Goal: Transaction & Acquisition: Book appointment/travel/reservation

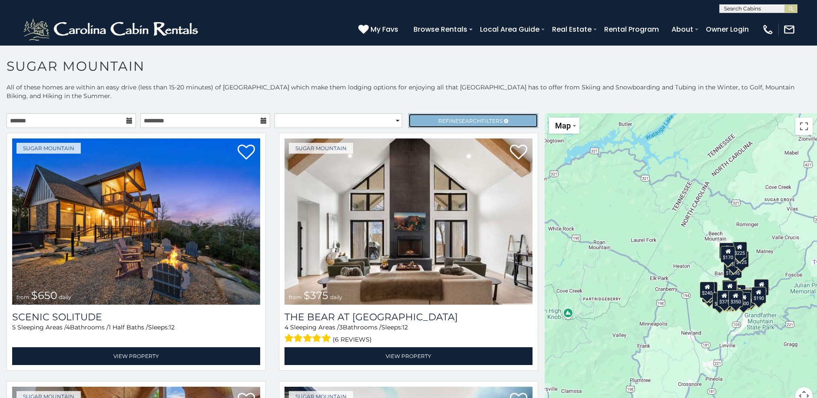
click at [447, 116] on link "Refine Search Filters" at bounding box center [472, 120] width 129 height 15
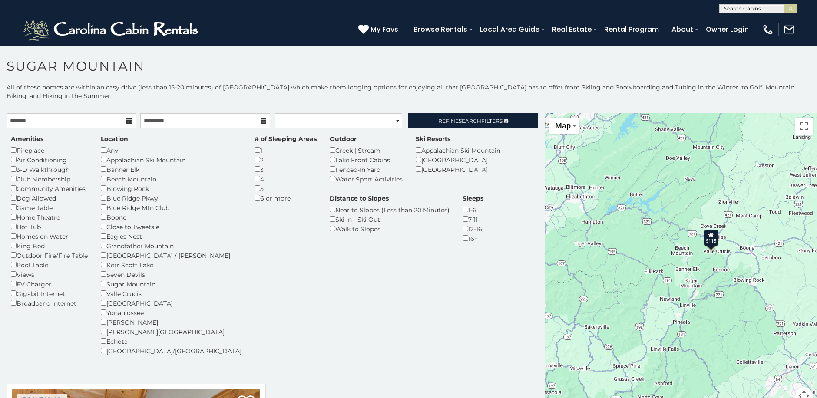
click at [11, 163] on div "Air Conditioning" at bounding box center [49, 160] width 77 height 10
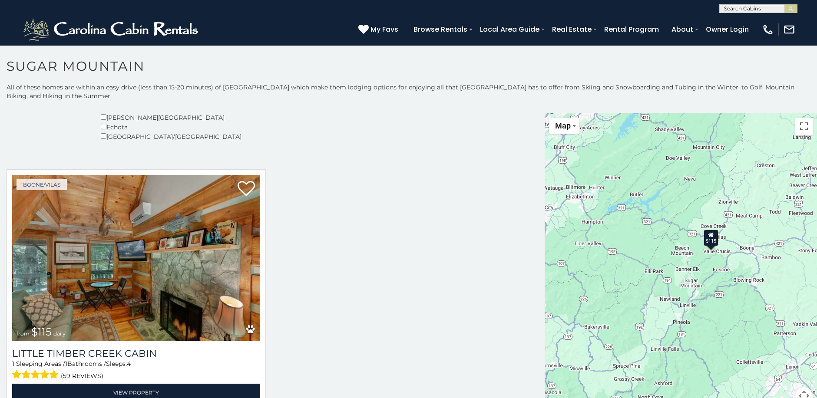
scroll to position [25, 0]
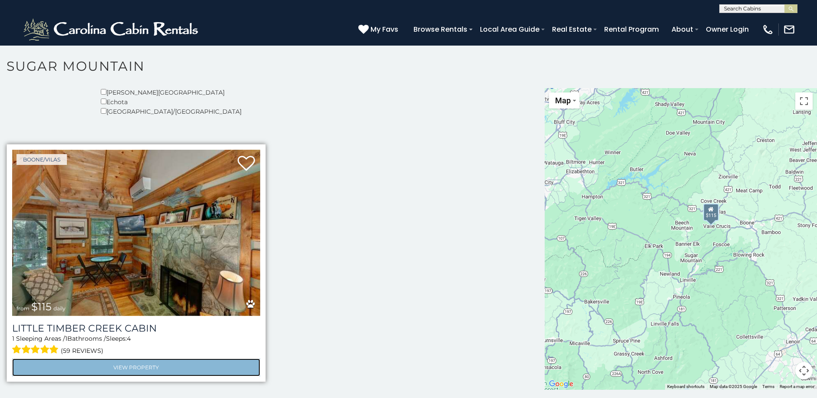
click at [126, 363] on link "View Property" at bounding box center [136, 368] width 248 height 18
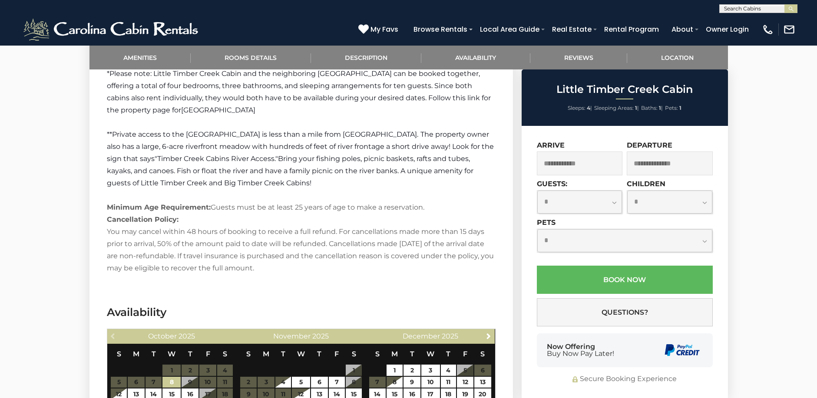
scroll to position [1347, 0]
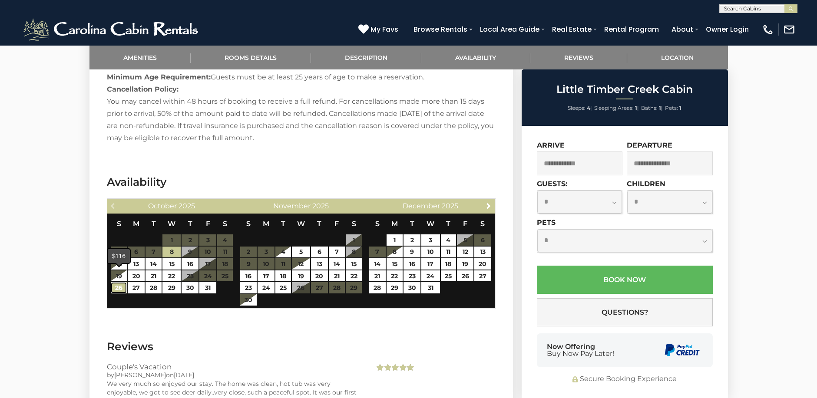
click at [118, 282] on link "26" at bounding box center [119, 287] width 16 height 11
type input "**********"
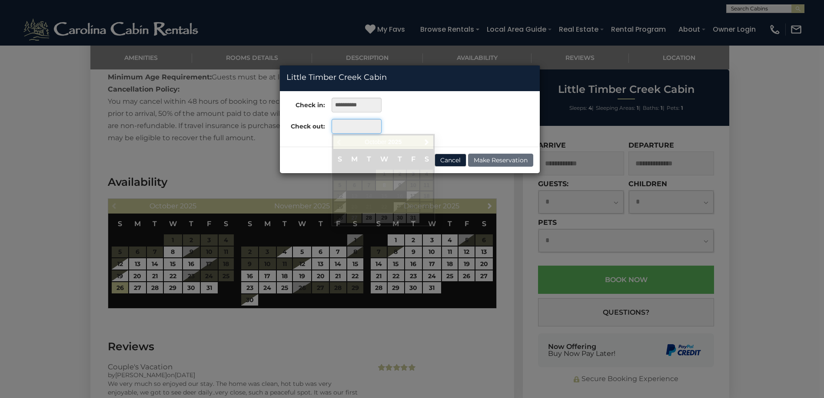
click at [350, 123] on input "text" at bounding box center [356, 126] width 50 height 15
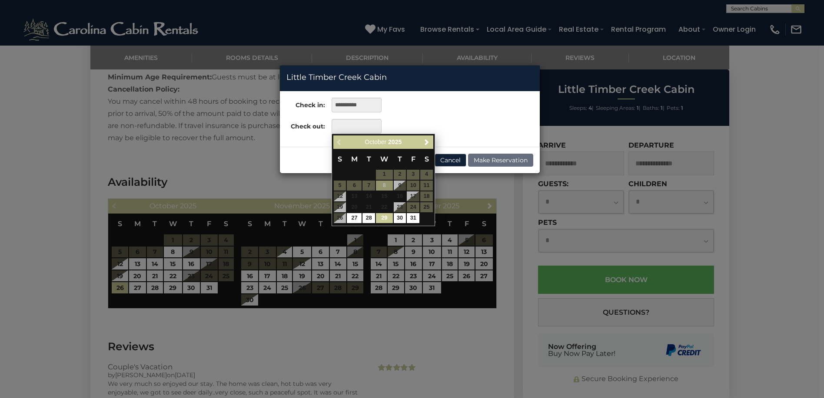
click at [385, 220] on link "29" at bounding box center [384, 218] width 17 height 10
type input "**********"
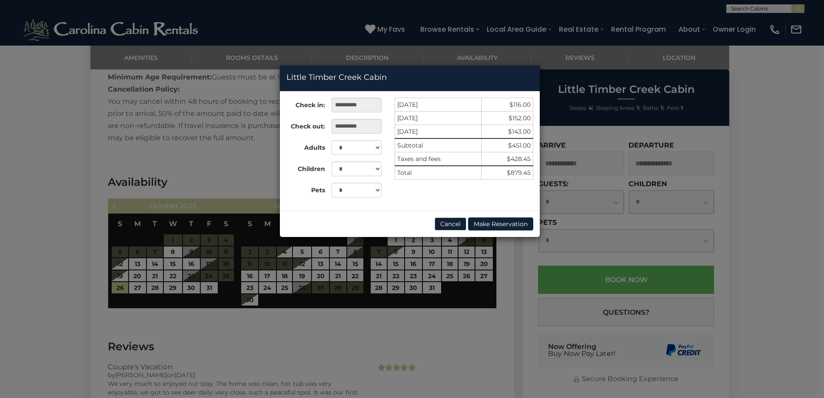
click at [448, 217] on div "Cancel Make Reservation" at bounding box center [410, 224] width 260 height 26
click at [447, 222] on button "Cancel" at bounding box center [450, 224] width 32 height 13
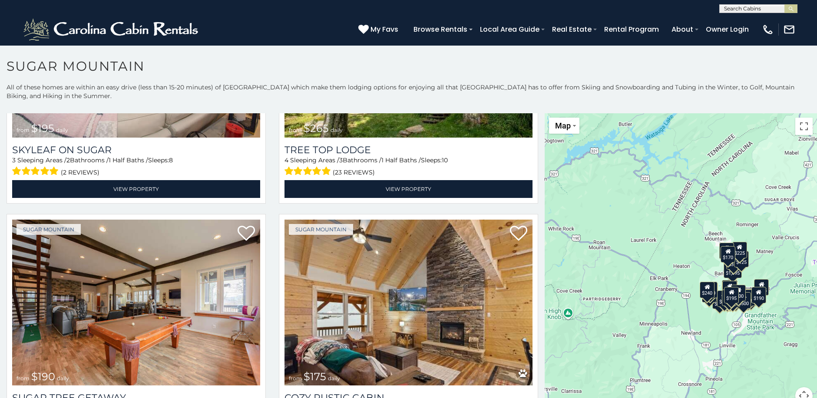
scroll to position [956, 0]
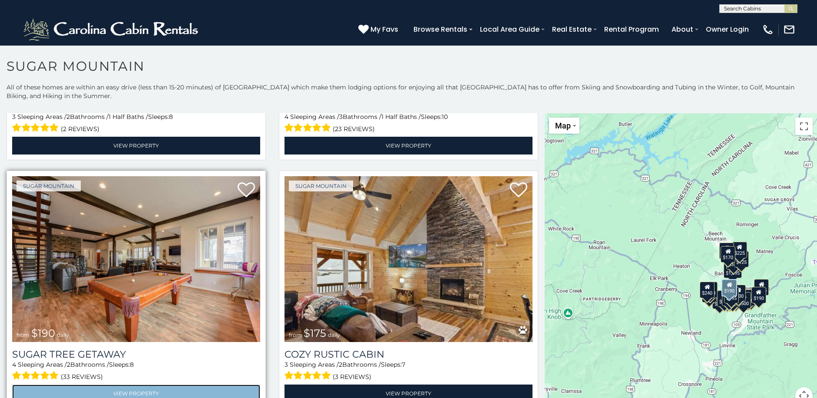
click at [149, 385] on link "View Property" at bounding box center [136, 394] width 248 height 18
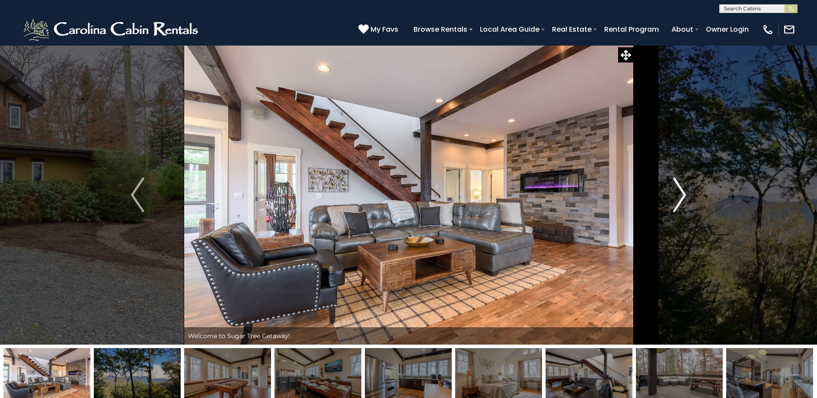
click at [677, 205] on img "Next" at bounding box center [679, 195] width 13 height 35
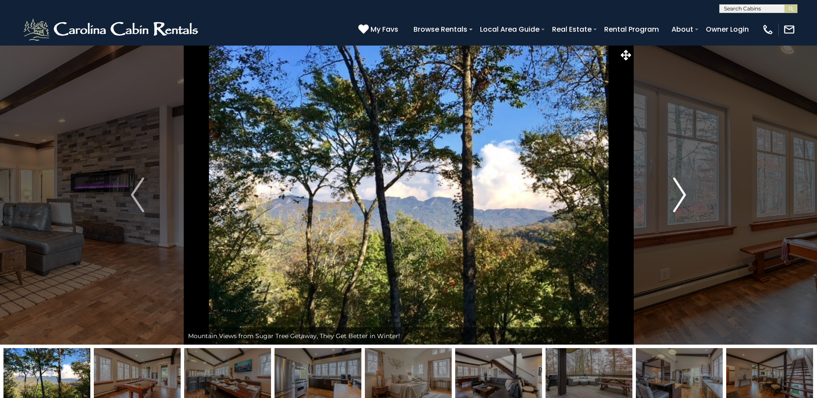
click at [677, 205] on img "Next" at bounding box center [679, 195] width 13 height 35
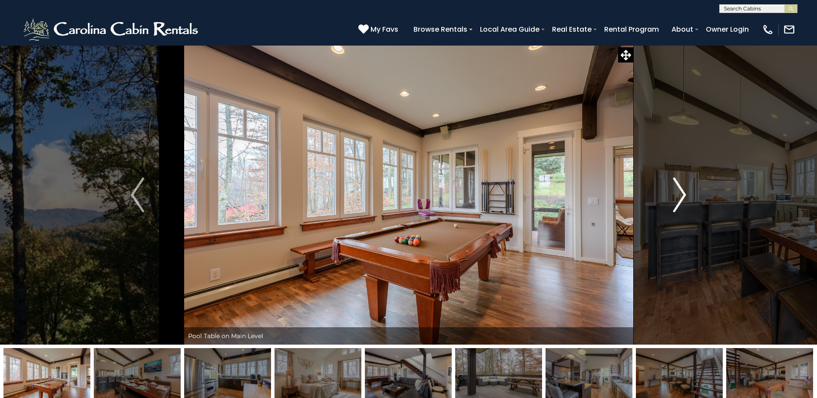
click at [677, 205] on img "Next" at bounding box center [679, 195] width 13 height 35
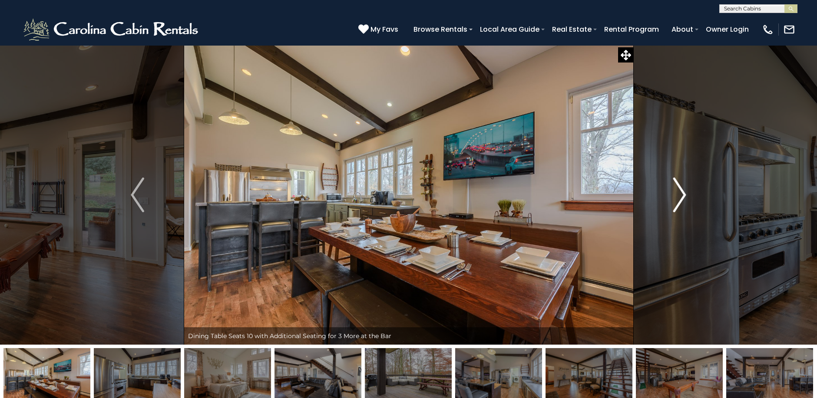
click at [677, 205] on img "Next" at bounding box center [679, 195] width 13 height 35
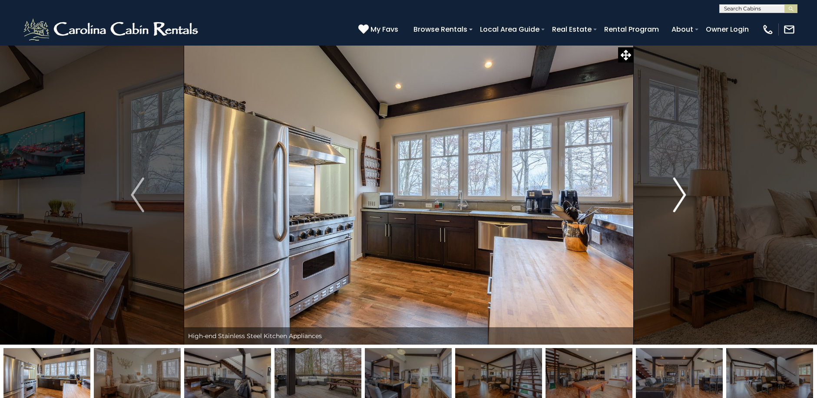
click at [677, 205] on img "Next" at bounding box center [679, 195] width 13 height 35
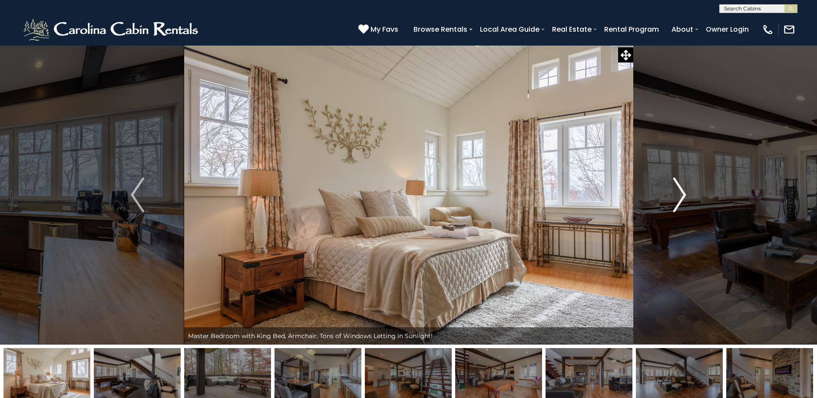
click at [677, 205] on img "Next" at bounding box center [679, 195] width 13 height 35
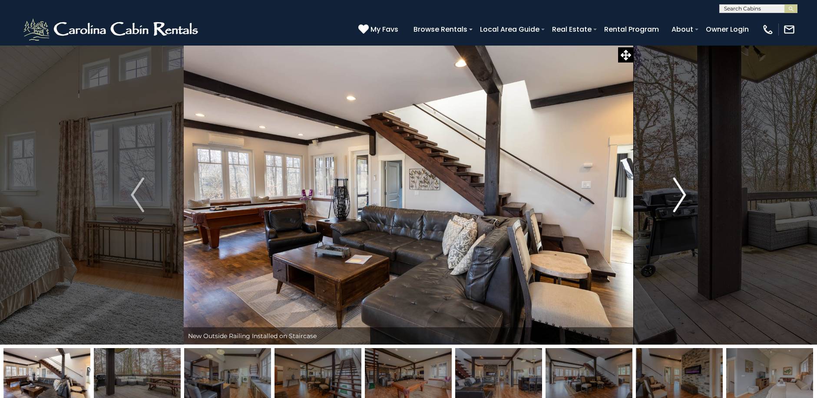
click at [677, 205] on img "Next" at bounding box center [679, 195] width 13 height 35
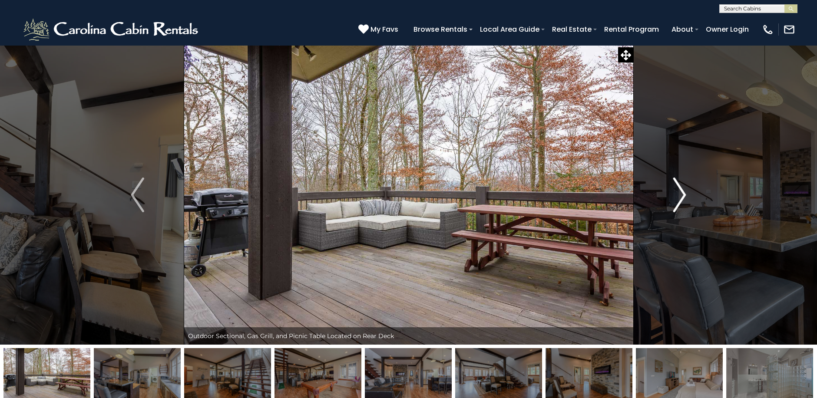
click at [677, 205] on img "Next" at bounding box center [679, 195] width 13 height 35
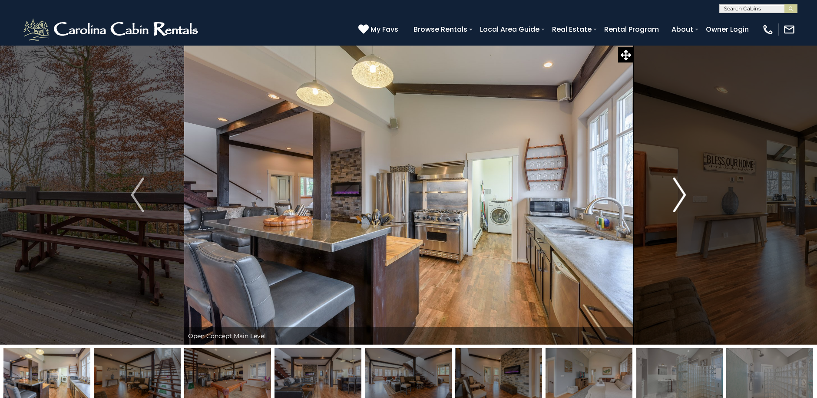
click at [677, 205] on img "Next" at bounding box center [679, 195] width 13 height 35
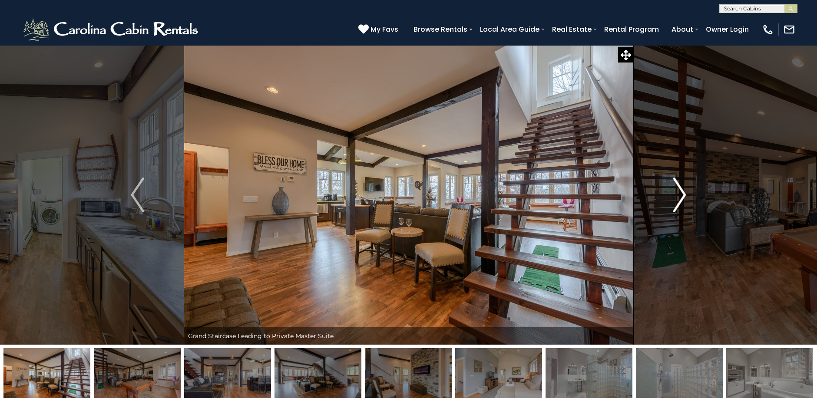
click at [677, 205] on img "Next" at bounding box center [679, 195] width 13 height 35
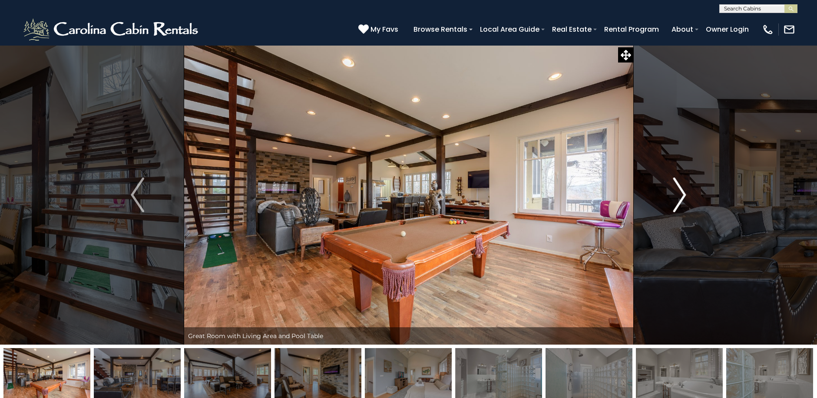
click at [677, 205] on img "Next" at bounding box center [679, 195] width 13 height 35
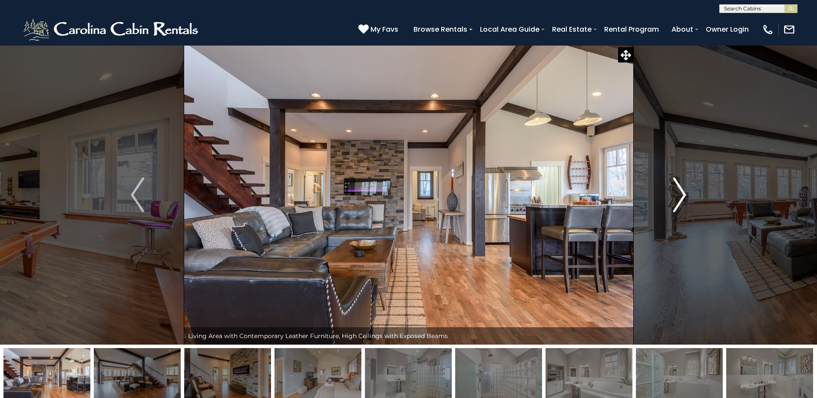
click at [681, 195] on img "Next" at bounding box center [679, 195] width 13 height 35
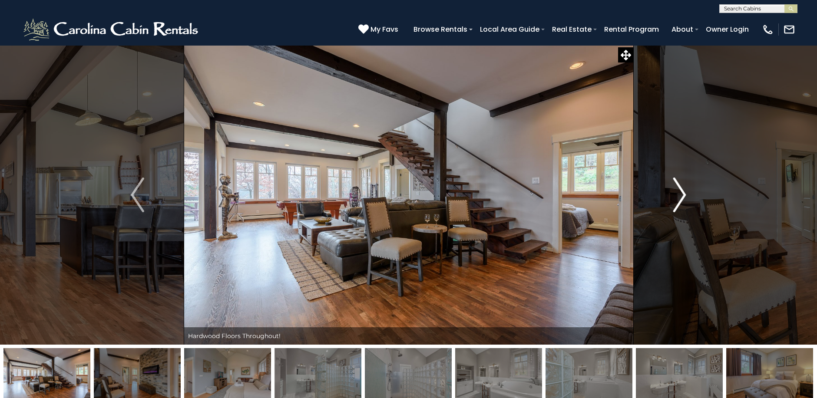
click at [681, 195] on img "Next" at bounding box center [679, 195] width 13 height 35
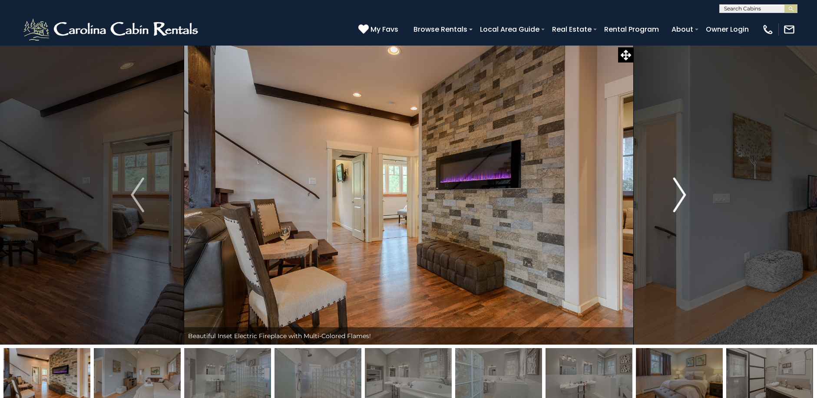
click at [681, 195] on img "Next" at bounding box center [679, 195] width 13 height 35
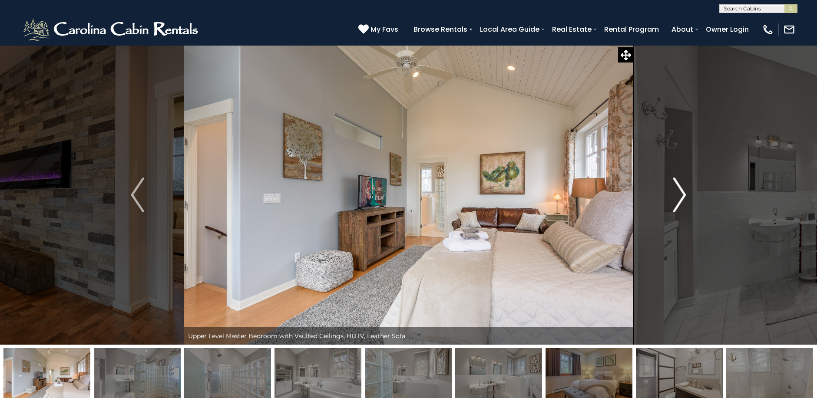
click at [681, 195] on img "Next" at bounding box center [679, 195] width 13 height 35
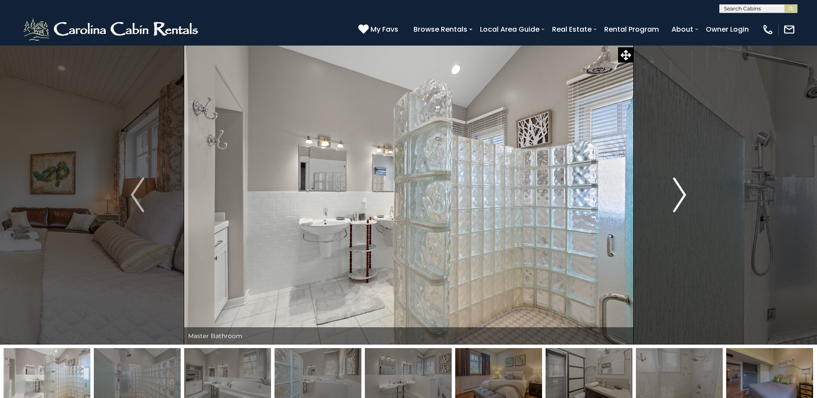
click at [681, 195] on img "Next" at bounding box center [679, 195] width 13 height 35
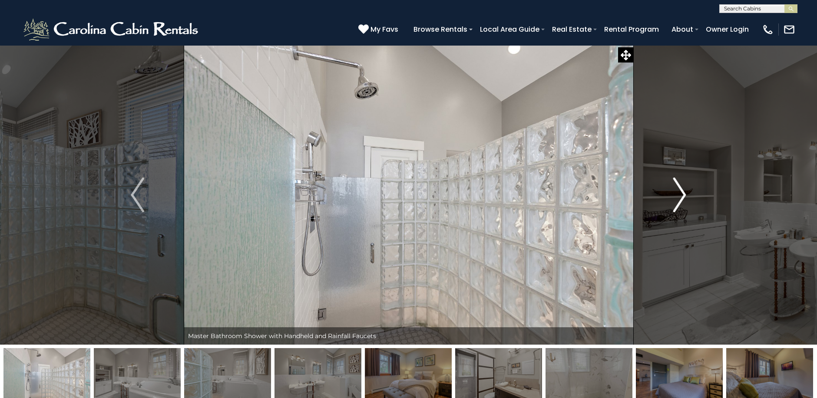
click at [681, 195] on img "Next" at bounding box center [679, 195] width 13 height 35
